Goal: Task Accomplishment & Management: Use online tool/utility

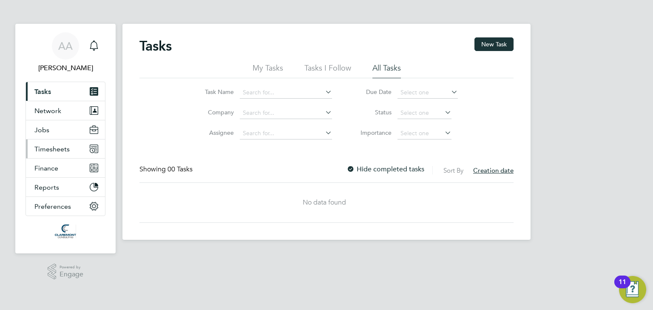
click at [49, 153] on button "Timesheets" at bounding box center [65, 148] width 79 height 19
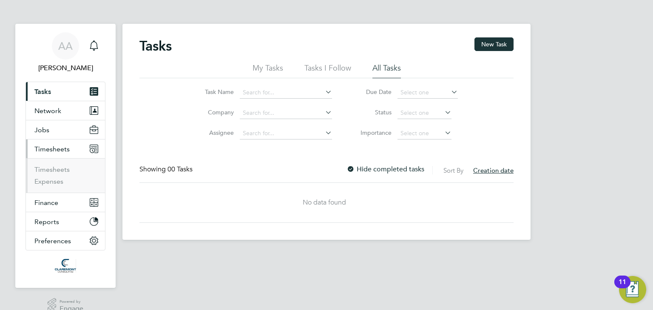
click at [55, 174] on li "Timesheets" at bounding box center [66, 171] width 64 height 12
click at [51, 171] on link "Timesheets" at bounding box center [51, 169] width 35 height 8
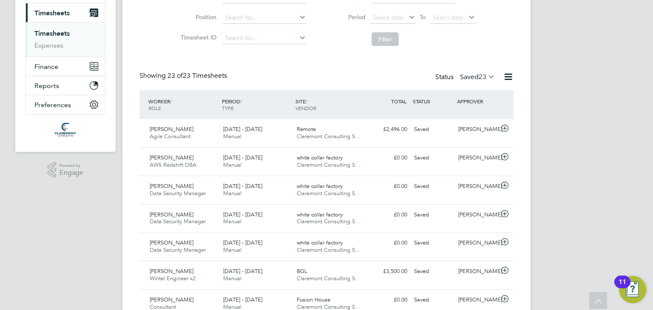
click at [468, 79] on label "Saved 23" at bounding box center [477, 77] width 35 height 8
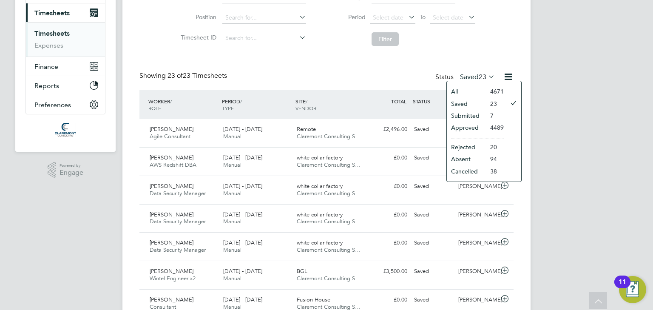
click at [464, 117] on li "Submitted" at bounding box center [466, 116] width 39 height 12
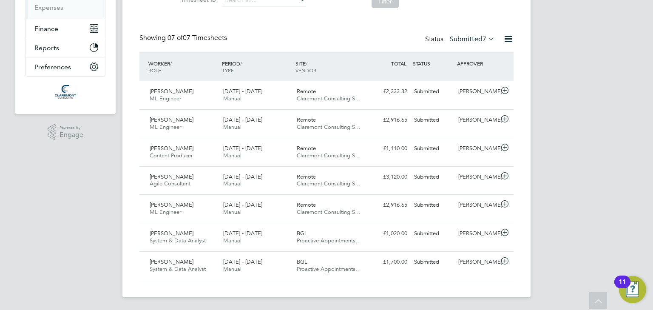
click at [464, 40] on label "Submitted 7" at bounding box center [472, 39] width 45 height 8
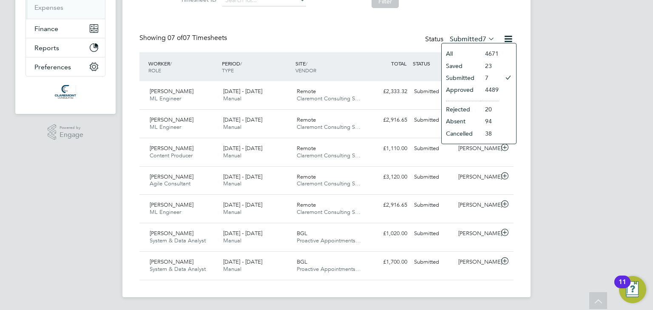
click at [453, 90] on li "Approved" at bounding box center [461, 90] width 39 height 12
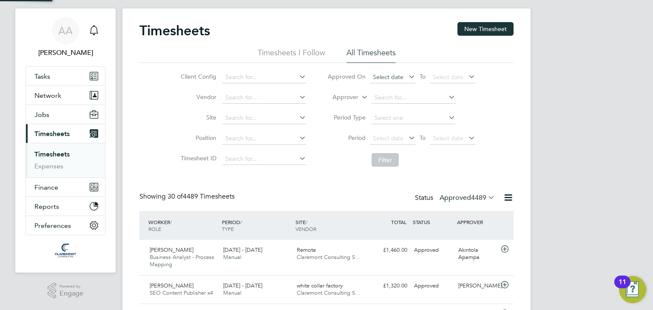
click at [391, 83] on span "Select date" at bounding box center [392, 77] width 45 height 11
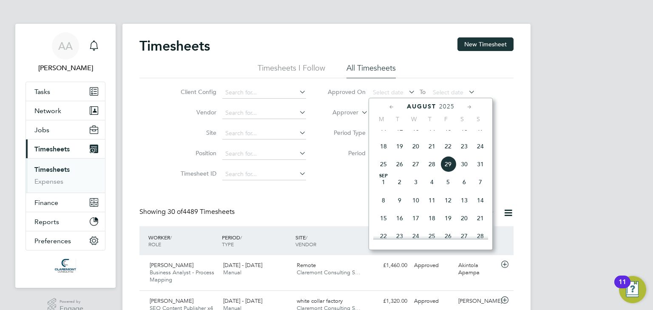
click at [436, 172] on span "28" at bounding box center [432, 164] width 16 height 16
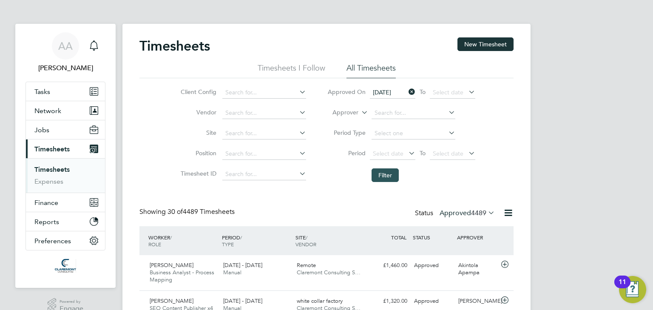
click at [384, 176] on button "Filter" at bounding box center [384, 175] width 27 height 14
